Goal: Information Seeking & Learning: Understand process/instructions

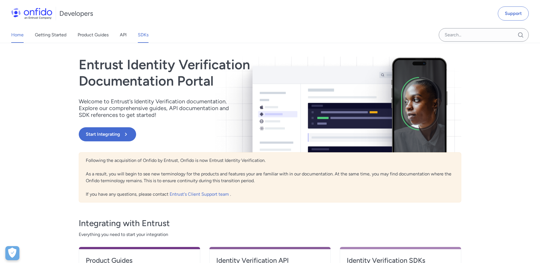
click at [144, 37] on link "SDKs" at bounding box center [143, 35] width 11 height 16
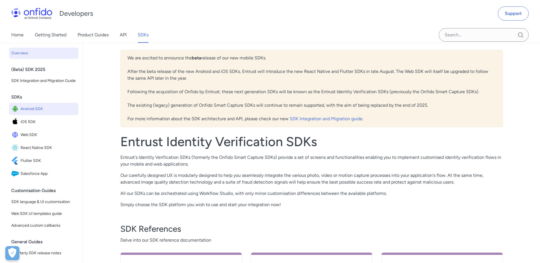
click at [29, 108] on span "Android SDK" at bounding box center [49, 109] width 56 height 8
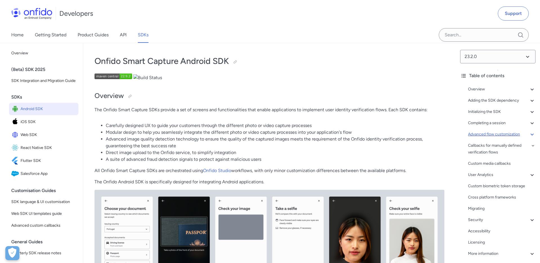
click at [483, 134] on div "Advanced flow customization" at bounding box center [502, 134] width 68 height 7
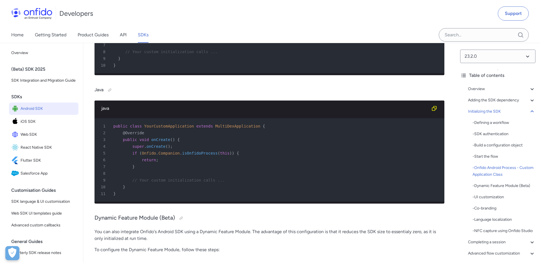
scroll to position [2007, 0]
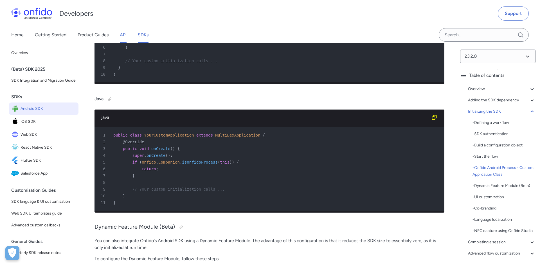
click at [122, 35] on link "API" at bounding box center [123, 35] width 7 height 16
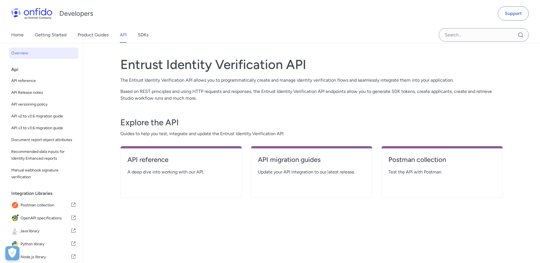
click at [110, 113] on div "Entrust Identity Verification API The Entrust Identity Verification API allows …" at bounding box center [311, 153] width 405 height 220
click at [57, 34] on link "Getting Started" at bounding box center [51, 35] width 32 height 16
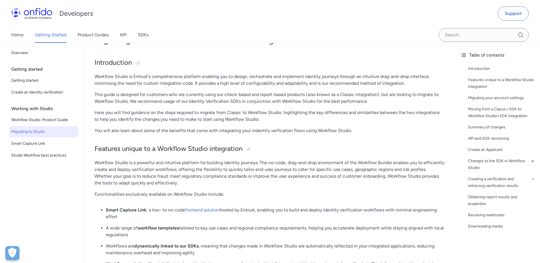
scroll to position [23, 0]
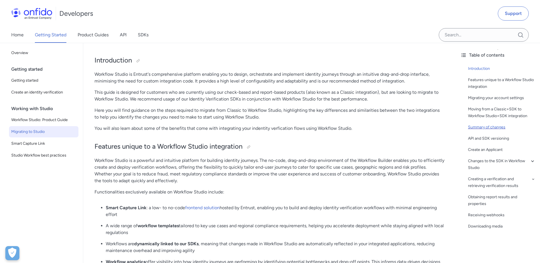
click at [507, 127] on div "Summary of changes" at bounding box center [502, 127] width 68 height 7
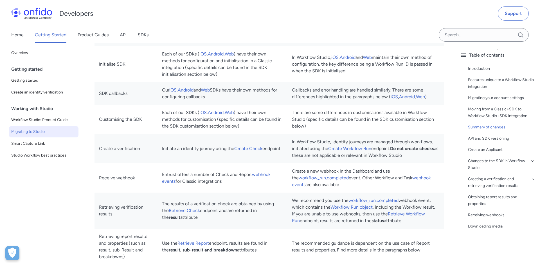
scroll to position [696, 0]
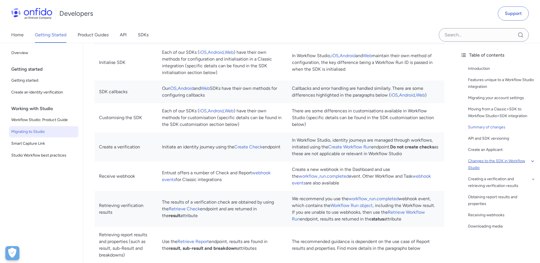
click at [535, 159] on icon at bounding box center [533, 161] width 6 height 7
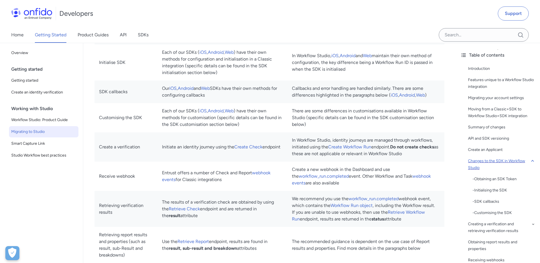
scroll to position [1641, 0]
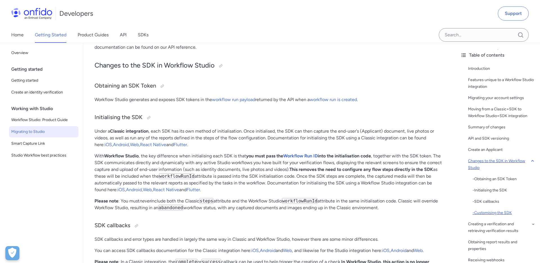
click at [478, 210] on div "- Customising the SDK" at bounding box center [504, 212] width 63 height 7
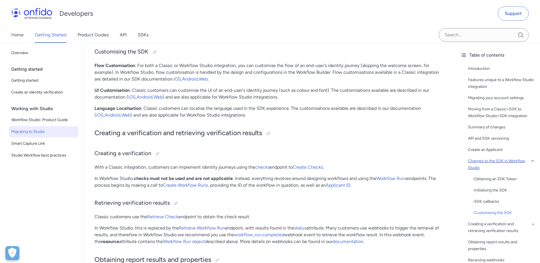
scroll to position [1875, 0]
click at [204, 28] on div "Home Getting Started Product Guides API SDKs" at bounding box center [270, 35] width 540 height 16
click at [175, 70] on p "Flow Customisation : For both a Classic or Workflow Studio integration, you can…" at bounding box center [270, 72] width 350 height 20
click at [206, 71] on p "Flow Customisation : For both a Classic or Workflow Studio integration, you can…" at bounding box center [270, 72] width 350 height 20
click at [189, 74] on p "Flow Customisation : For both a Classic or Workflow Studio integration, you can…" at bounding box center [270, 72] width 350 height 20
